Goal: Task Accomplishment & Management: Use online tool/utility

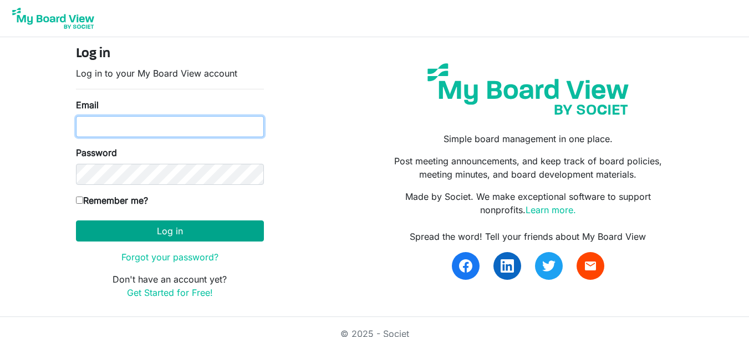
type input "[EMAIL_ADDRESS][DOMAIN_NAME]"
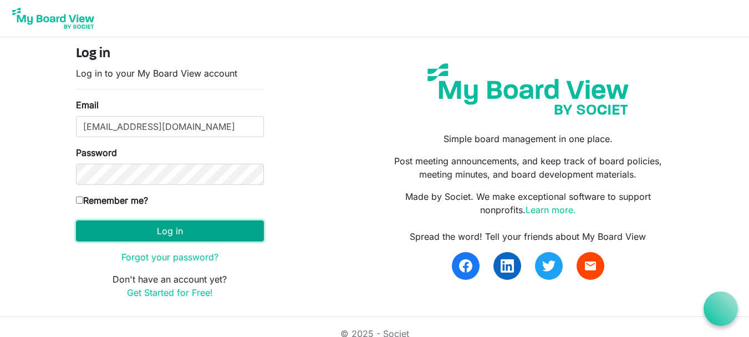
click at [152, 226] on button "Log in" at bounding box center [170, 230] width 188 height 21
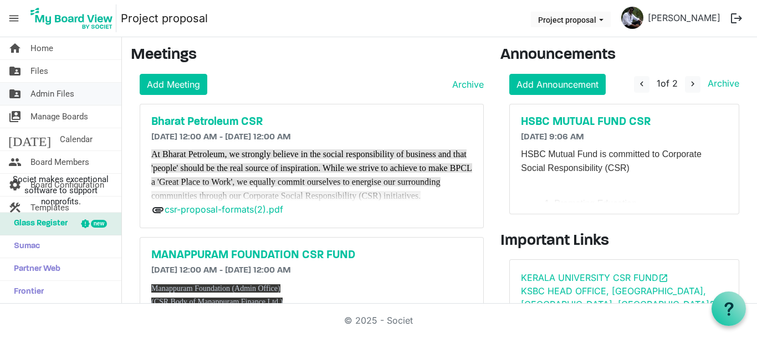
click at [39, 93] on span "Admin Files" at bounding box center [52, 94] width 44 height 22
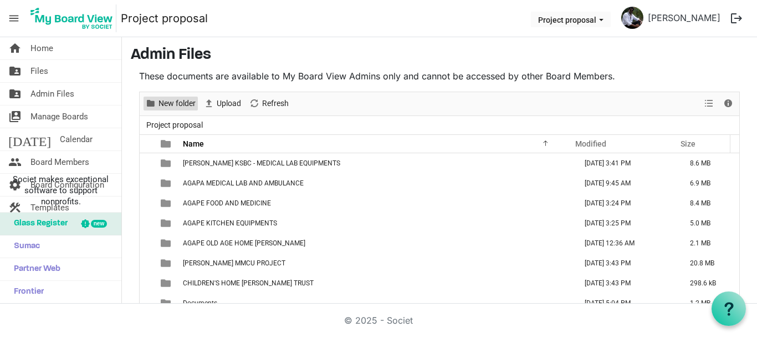
click at [183, 103] on span "New folder" at bounding box center [176, 103] width 39 height 14
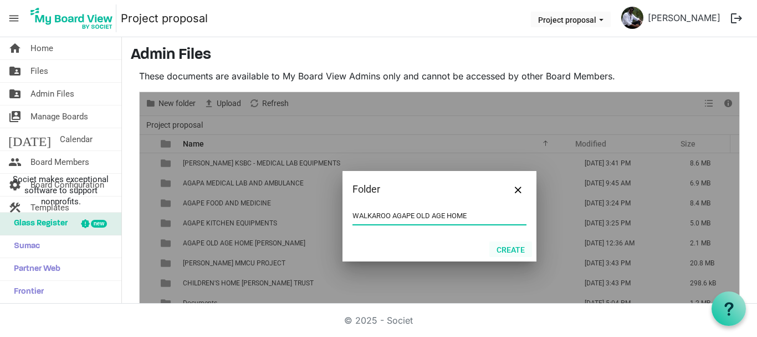
type input "WALKAROO AGAPE OLD AGE HOME"
click at [507, 248] on button "Create" at bounding box center [511, 249] width 43 height 16
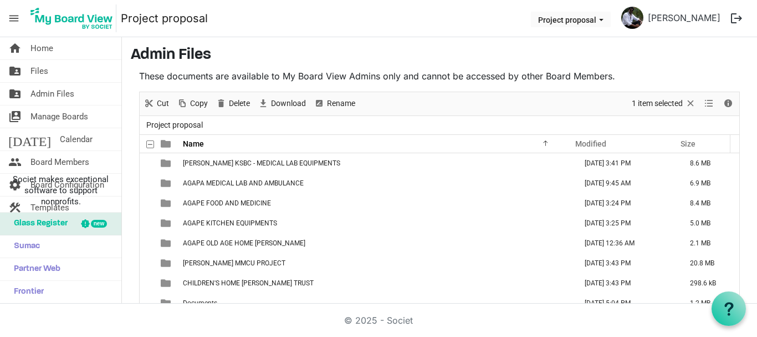
scroll to position [47, 0]
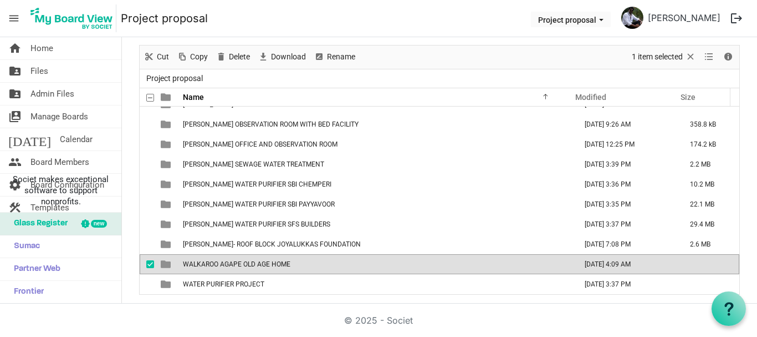
click at [273, 267] on span "WALKAROO AGAPE OLD AGE HOME" at bounding box center [237, 264] width 108 height 8
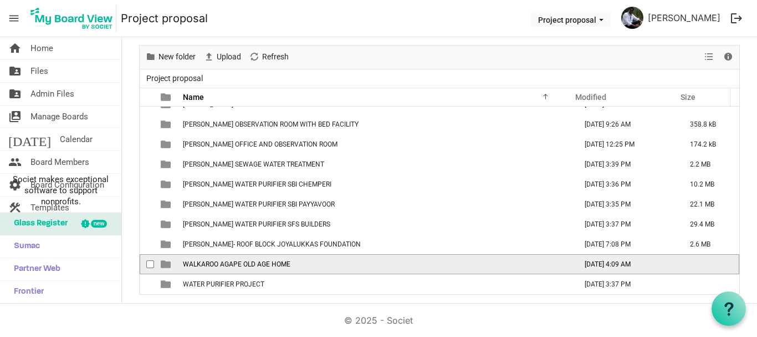
click at [273, 267] on span "WALKAROO AGAPE OLD AGE HOME" at bounding box center [237, 264] width 108 height 8
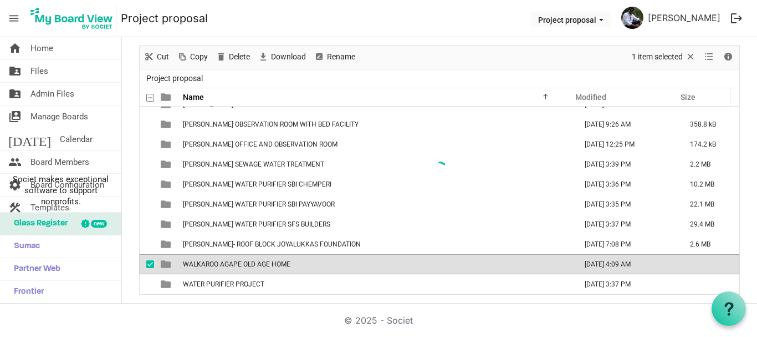
scroll to position [0, 0]
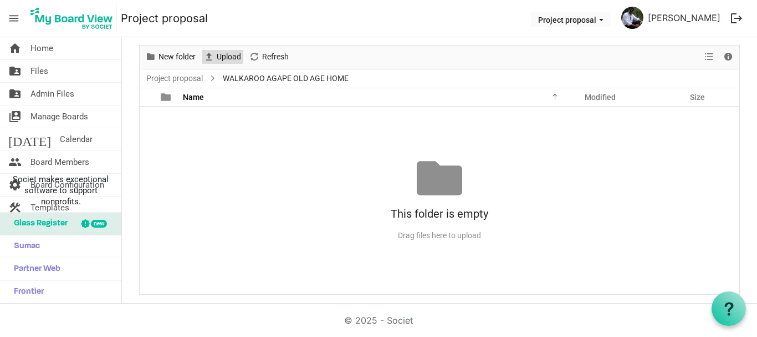
click at [222, 55] on span "Upload" at bounding box center [229, 57] width 27 height 14
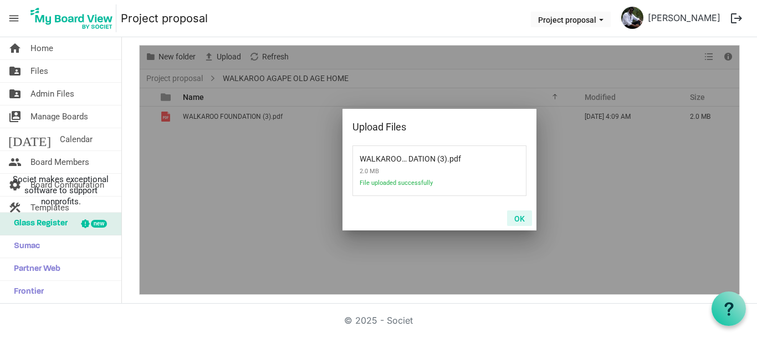
click at [519, 218] on button "OK" at bounding box center [519, 218] width 25 height 16
